Goal: Communication & Community: Participate in discussion

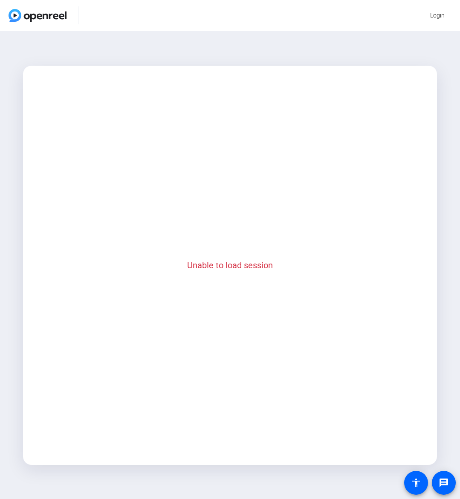
click at [222, 311] on mat-card "Unable to load session" at bounding box center [230, 265] width 414 height 399
click at [98, 359] on mat-card "Unable to load session" at bounding box center [230, 265] width 414 height 399
click at [201, 118] on mat-card "Unable to load session" at bounding box center [230, 265] width 414 height 399
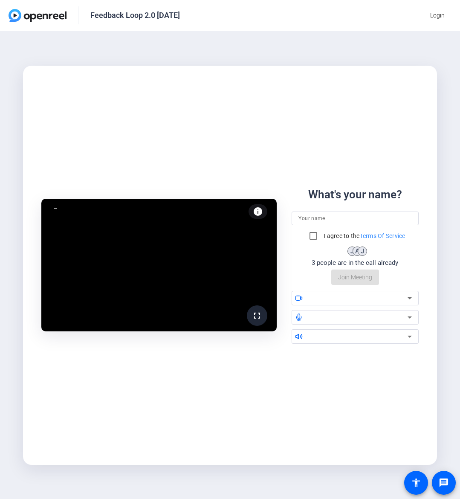
click at [343, 222] on input at bounding box center [354, 218] width 113 height 10
type input "[PERSON_NAME]"
click at [314, 232] on input "I agree to the Terms Of Service" at bounding box center [313, 235] width 17 height 17
checkbox input "true"
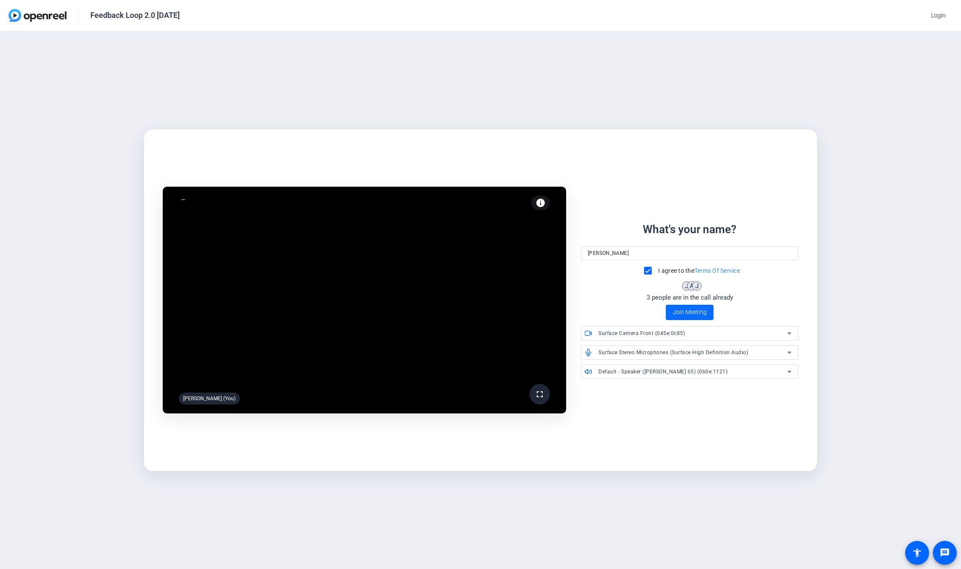
click at [459, 321] on span at bounding box center [690, 312] width 48 height 20
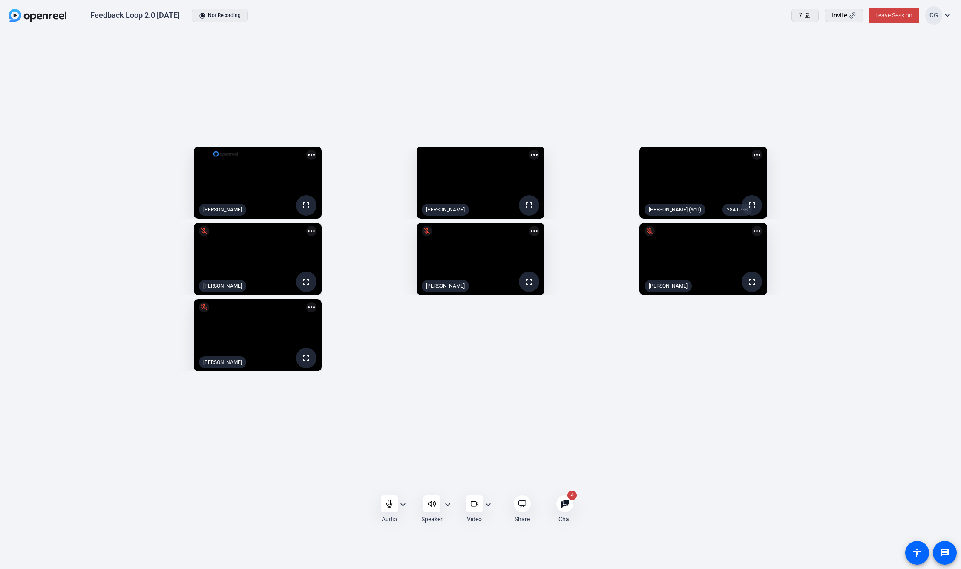
click at [459, 375] on div "fullscreen Jesse Wilson more_horiz fullscreen Amy Holmberg more_horiz 284.6 GB …" at bounding box center [481, 258] width 944 height 233
click at [381, 498] on div "Mute" at bounding box center [389, 521] width 19 height 10
click at [386, 498] on div at bounding box center [480, 510] width 961 height 46
click at [400, 498] on div at bounding box center [480, 510] width 961 height 46
click at [390, 498] on div at bounding box center [480, 510] width 961 height 46
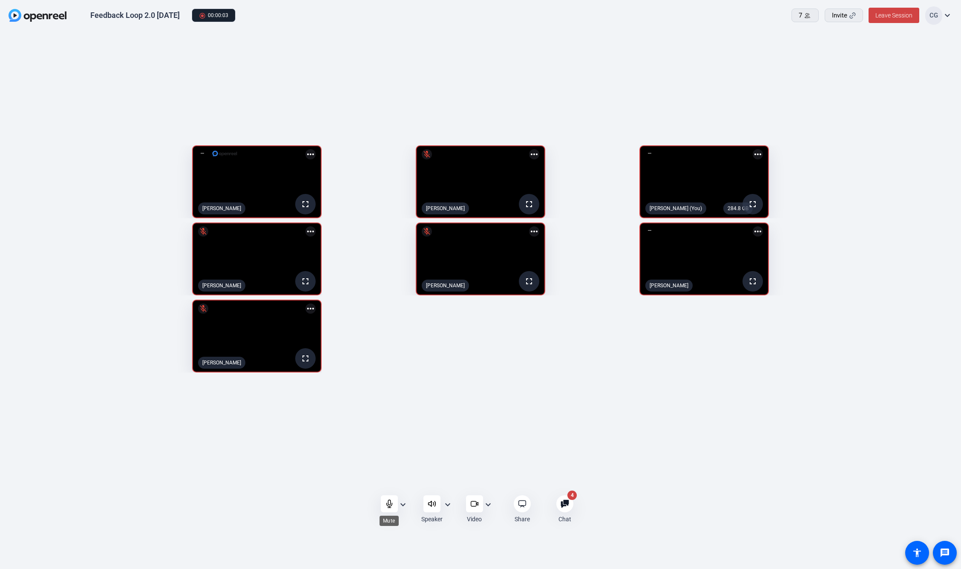
click at [389, 498] on icon at bounding box center [389, 503] width 9 height 9
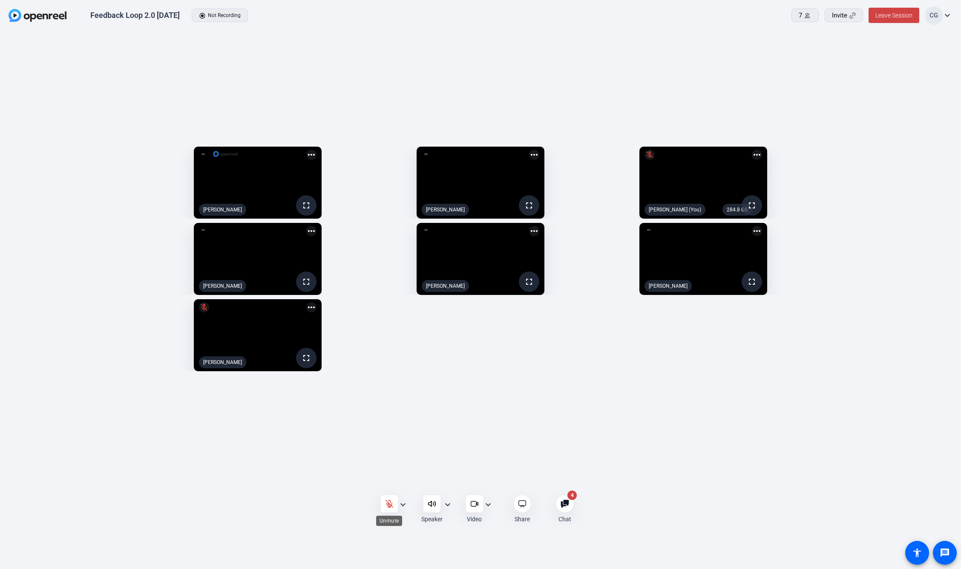
click at [386, 498] on icon at bounding box center [389, 503] width 9 height 9
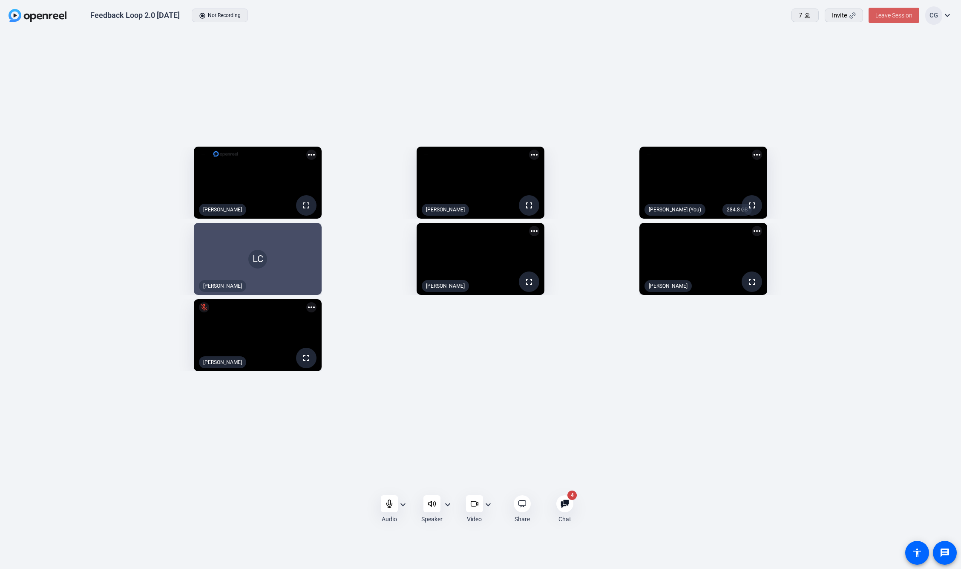
click at [459, 18] on span "Leave Session" at bounding box center [894, 15] width 37 height 7
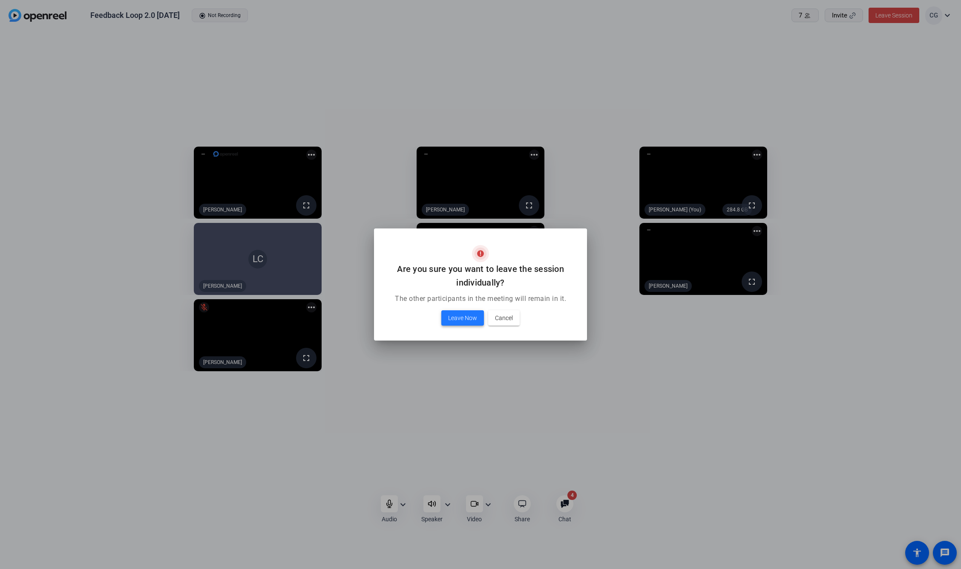
click at [459, 323] on span at bounding box center [462, 318] width 43 height 20
